Goal: Information Seeking & Learning: Find specific page/section

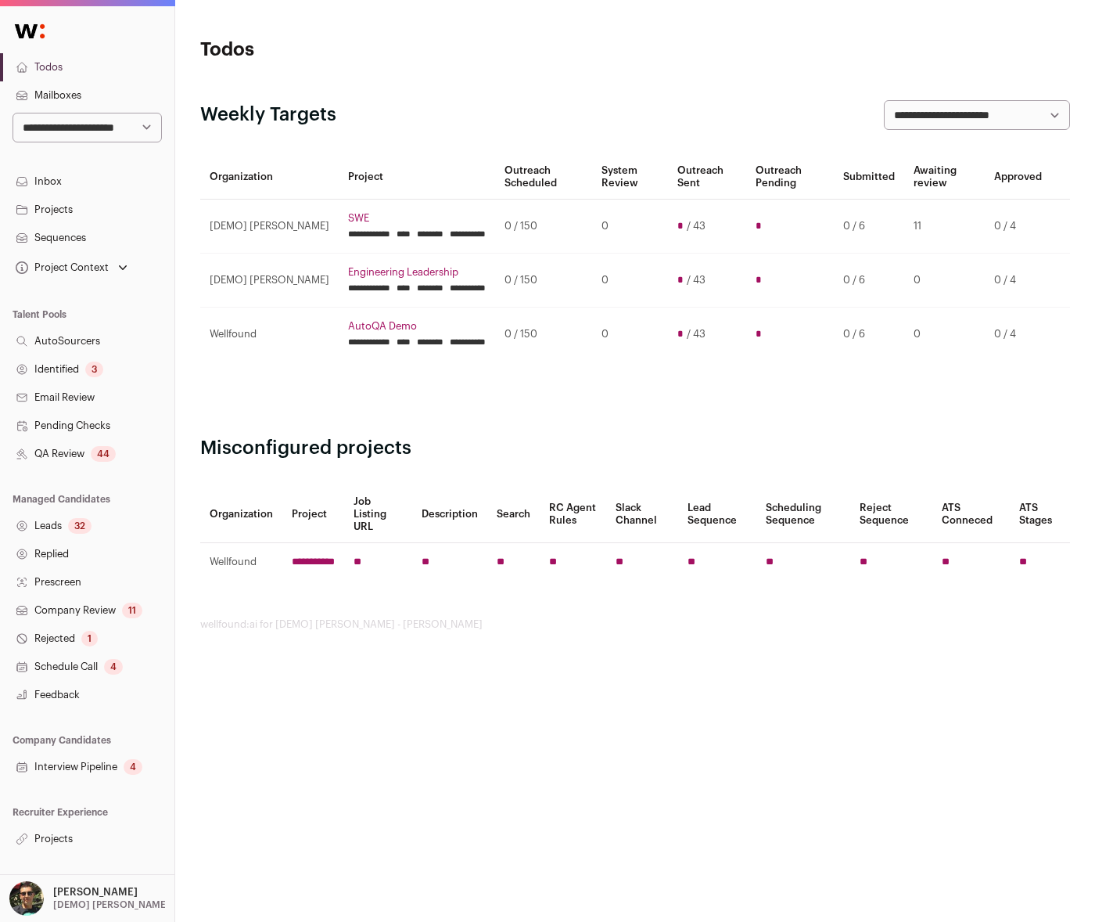
click at [73, 825] on link "Projects" at bounding box center [87, 839] width 174 height 28
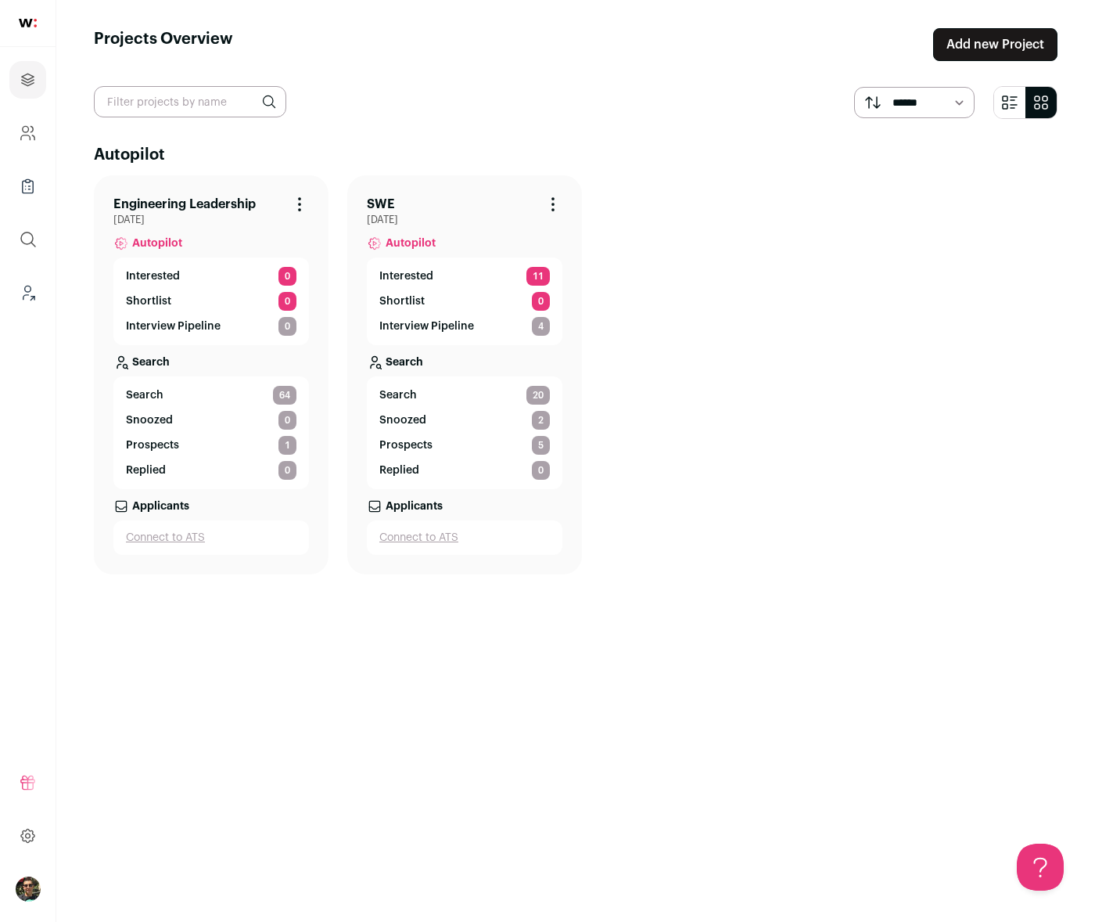
click at [247, 393] on link "Search 64" at bounding box center [211, 395] width 171 height 19
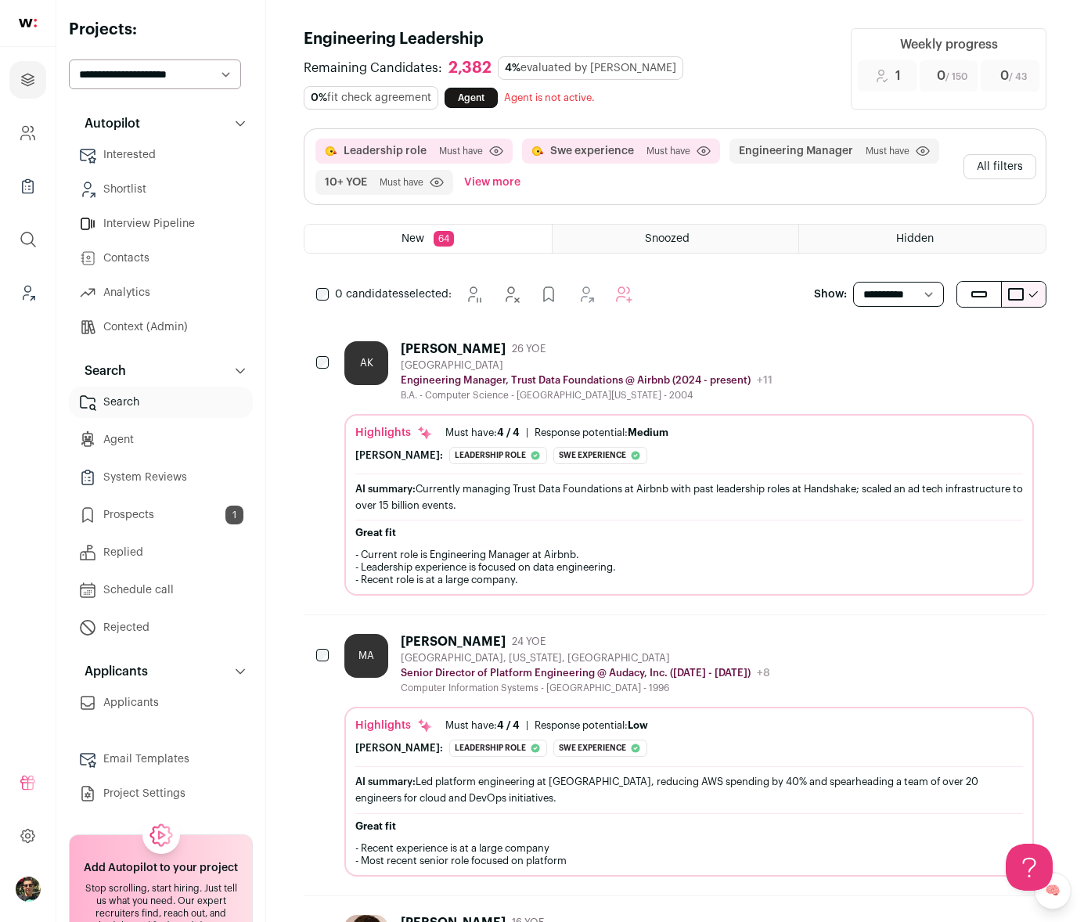
click at [1007, 157] on button "All filters" at bounding box center [999, 166] width 73 height 25
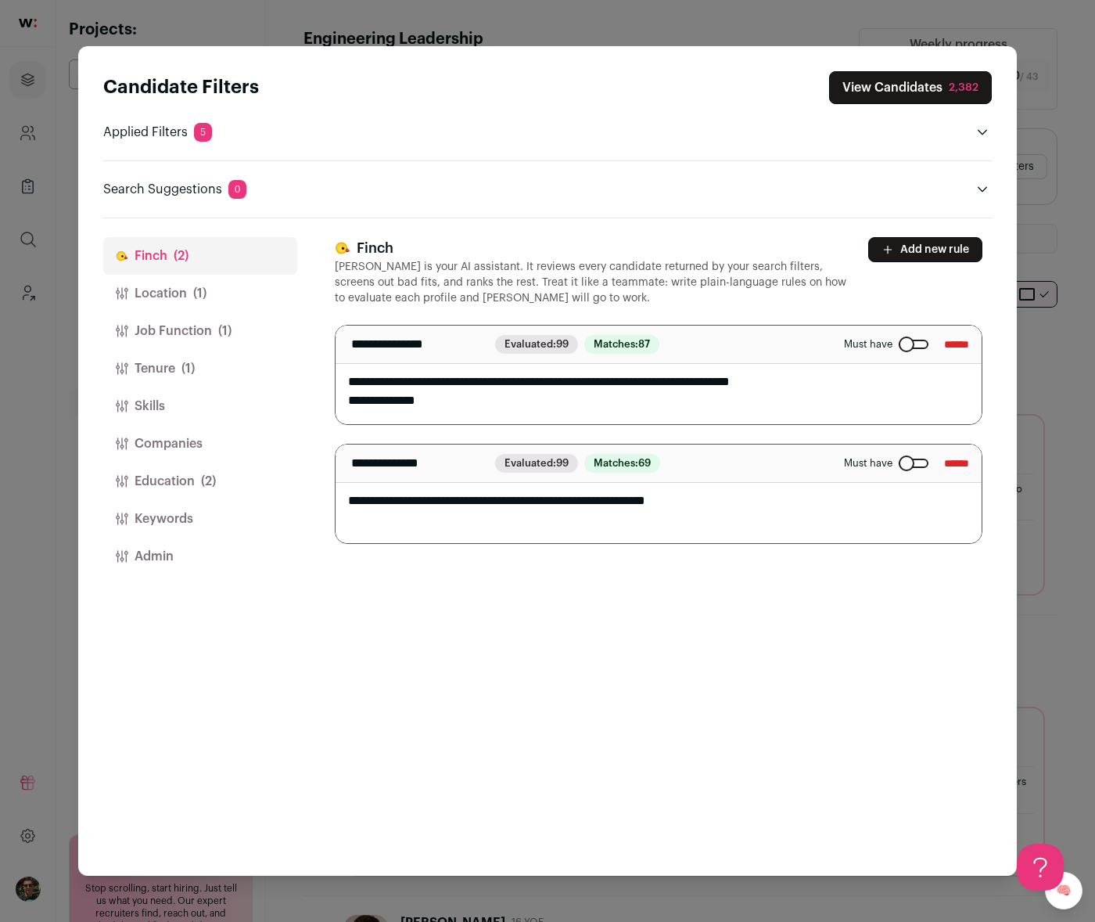
click at [227, 283] on button "Location (1)" at bounding box center [200, 294] width 194 height 38
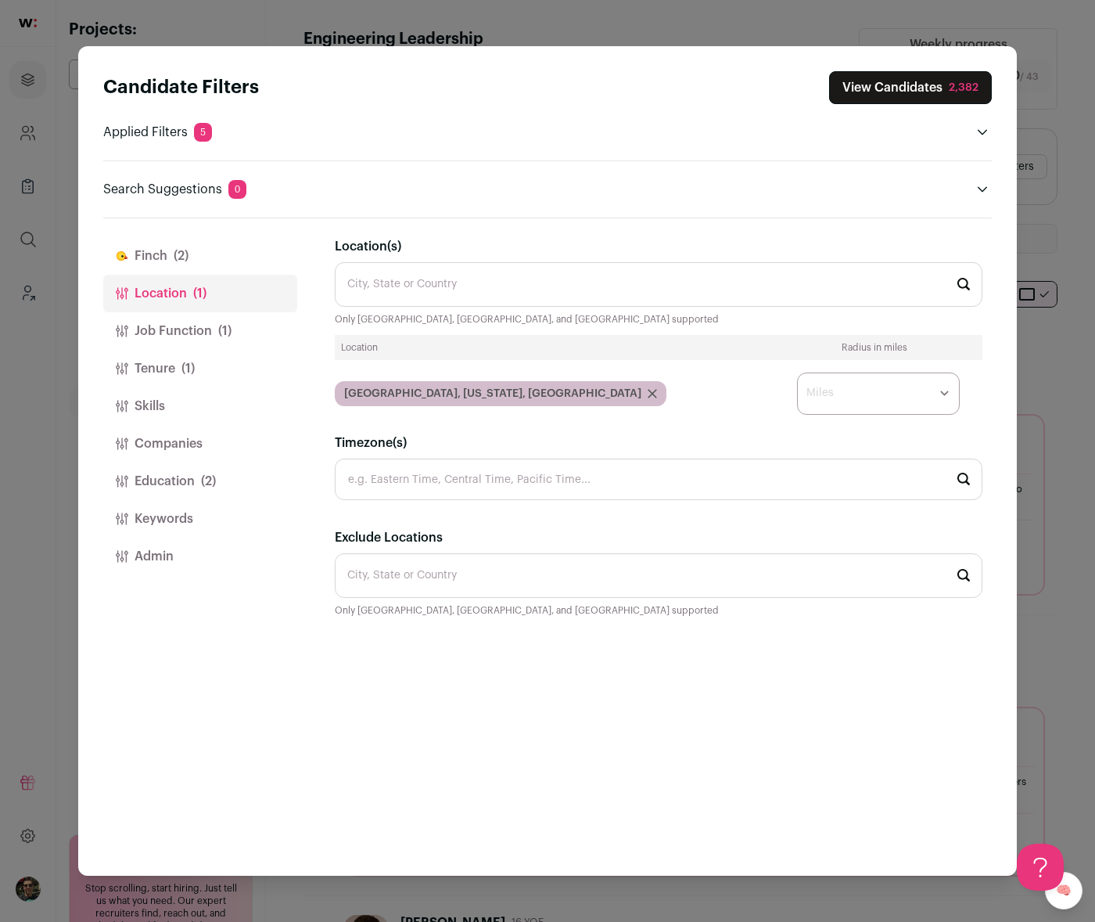
click at [166, 399] on button "Skills" at bounding box center [200, 406] width 194 height 38
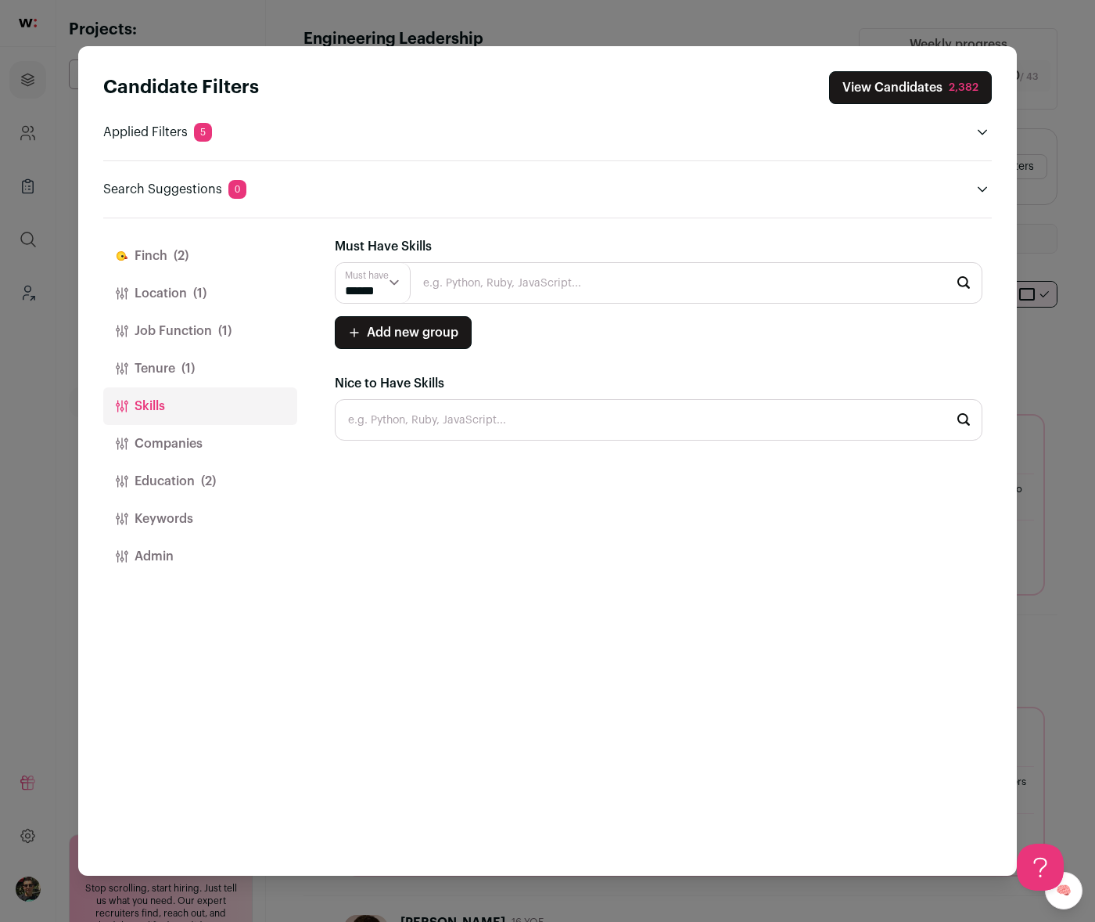
click at [457, 281] on input "Close modal via background" at bounding box center [659, 282] width 648 height 41
click at [455, 317] on li "Python" at bounding box center [659, 324] width 646 height 41
type input "Python"
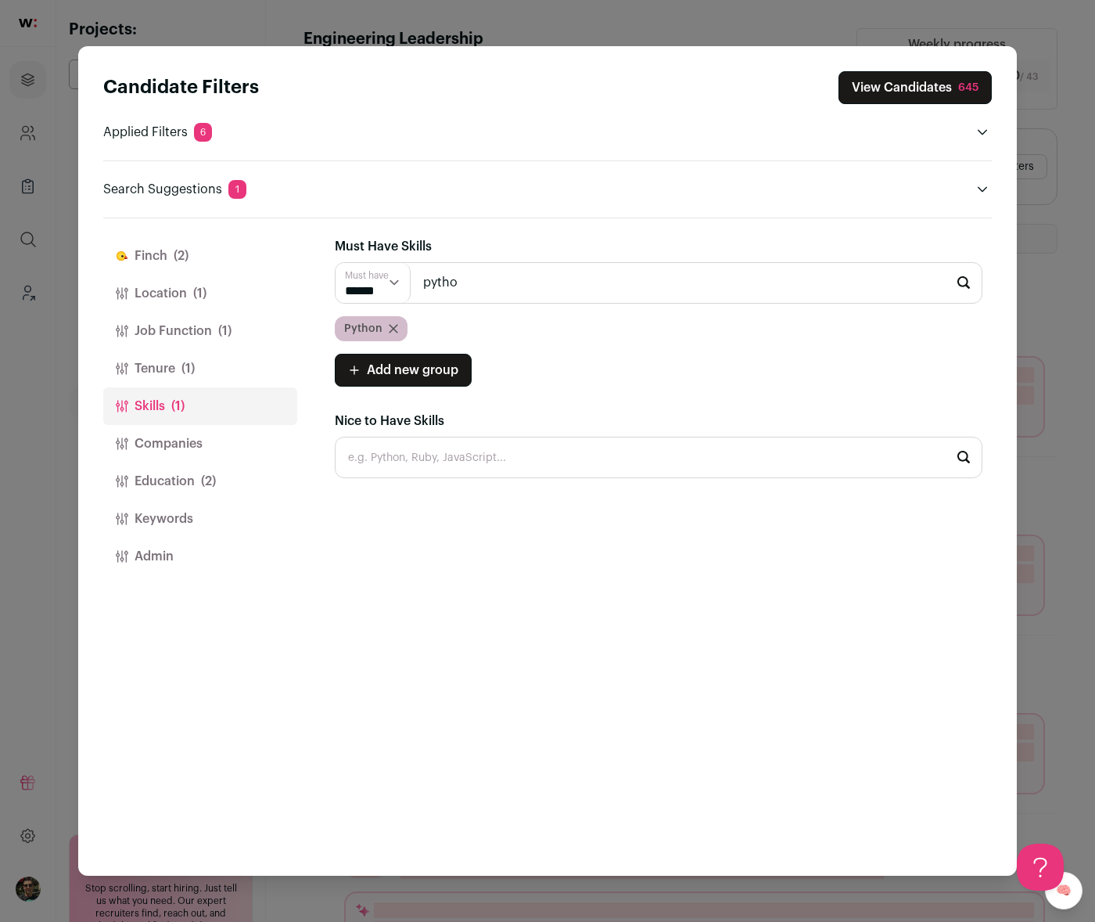
type input "python"
